Goal: Information Seeking & Learning: Learn about a topic

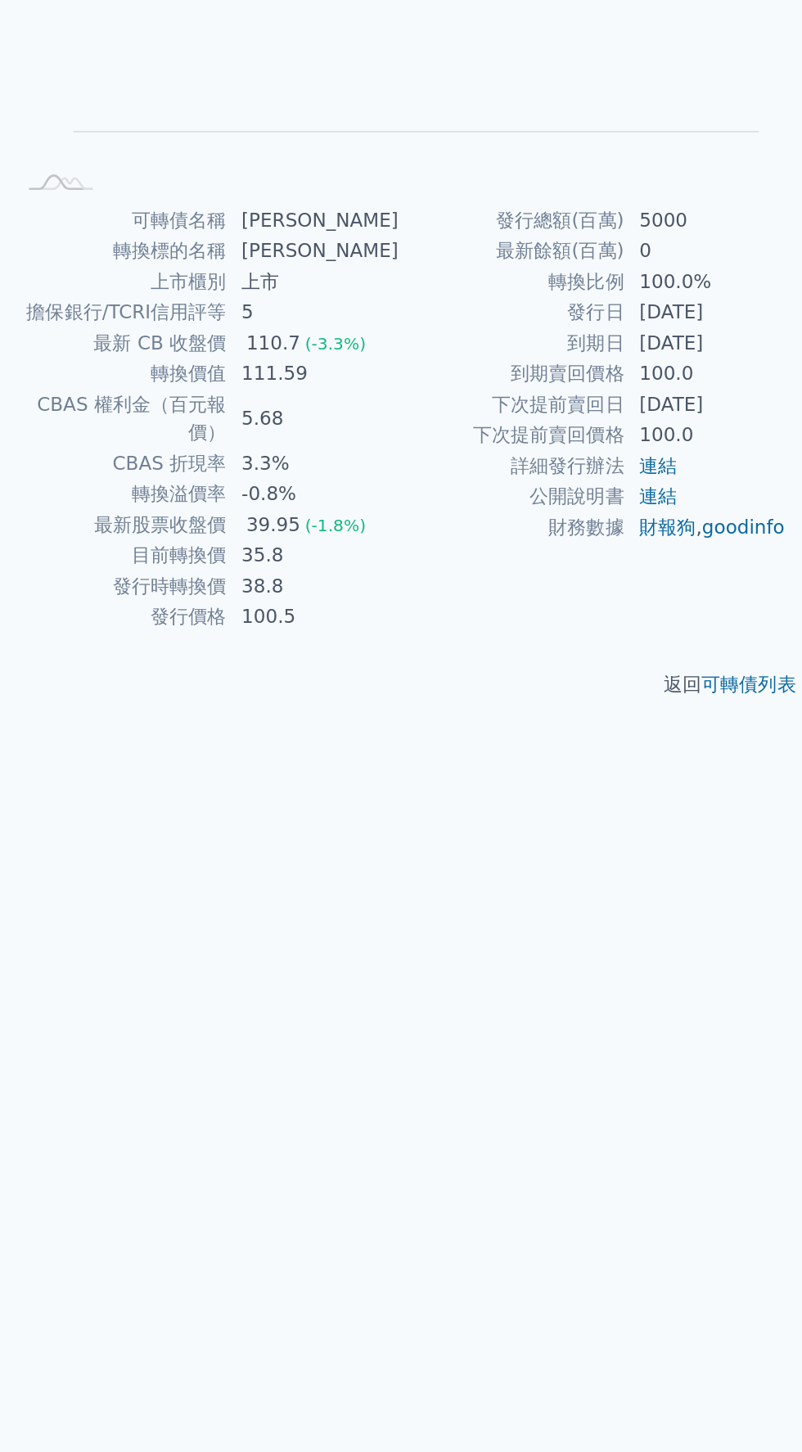
scroll to position [16, 0]
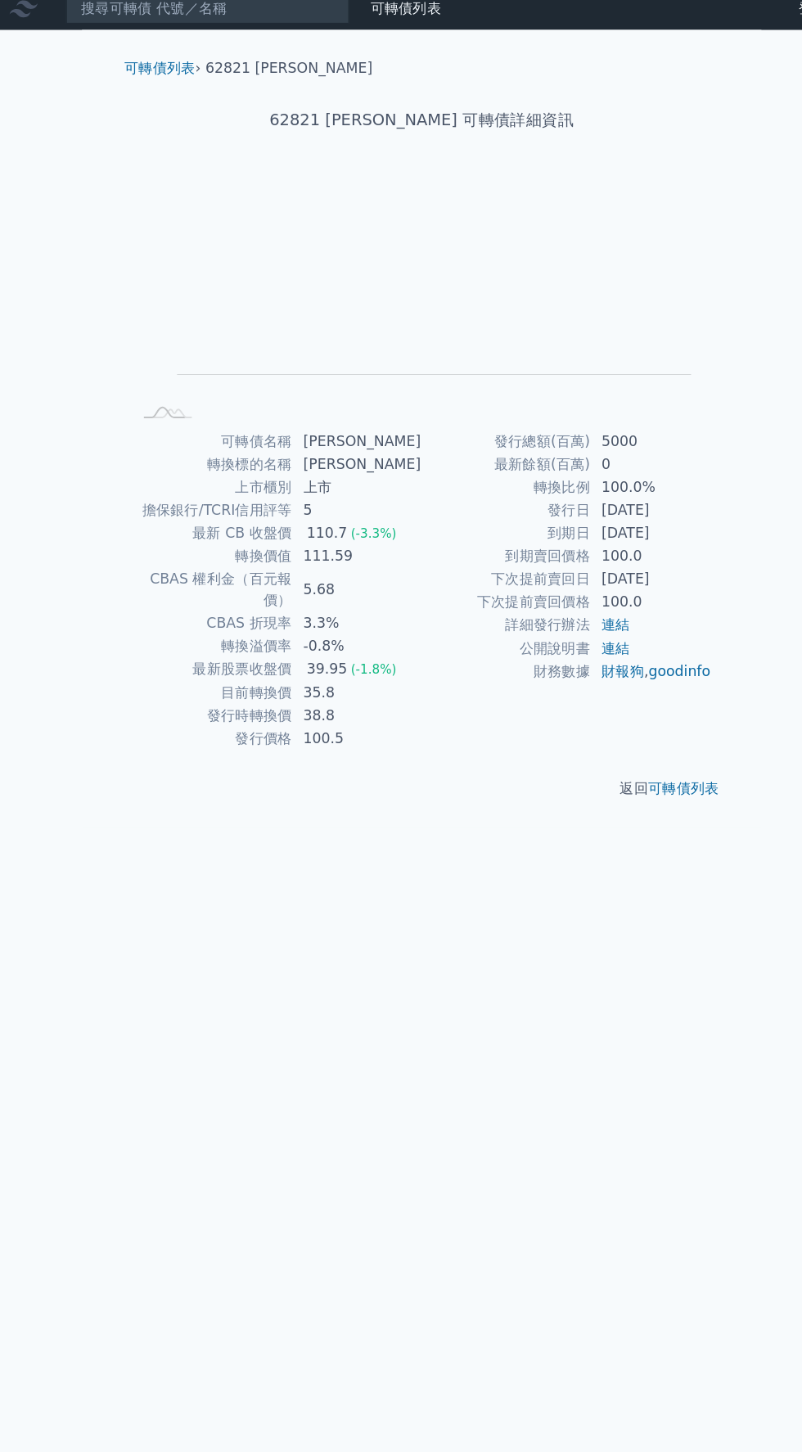
scroll to position [2, 0]
